Goal: Browse casually: Explore the website without a specific task or goal

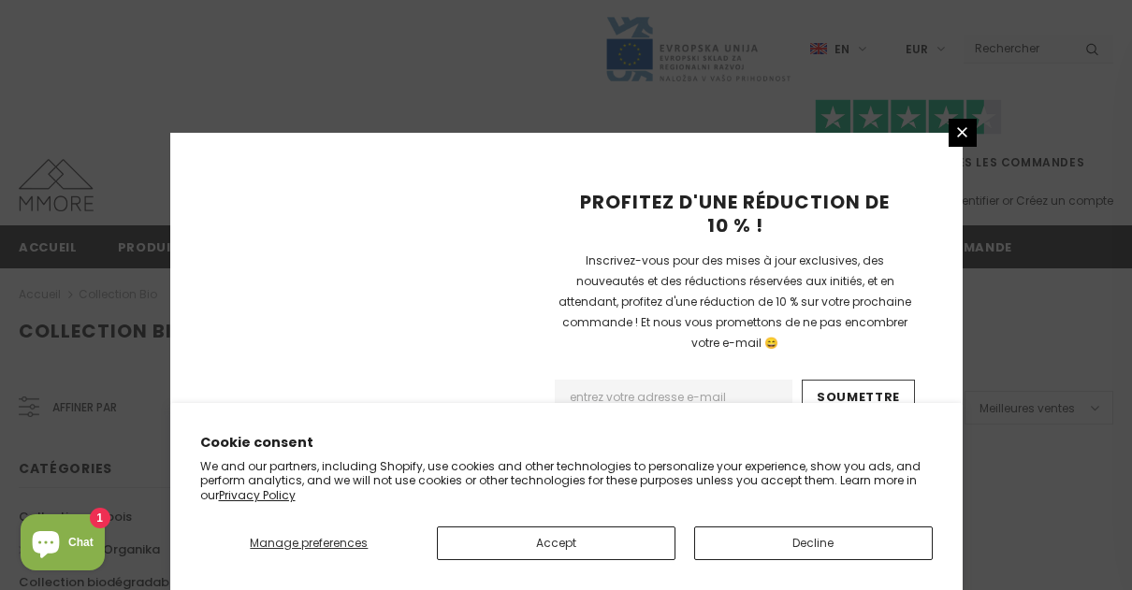
scroll to position [1410, 0]
